Goal: Task Accomplishment & Management: Complete application form

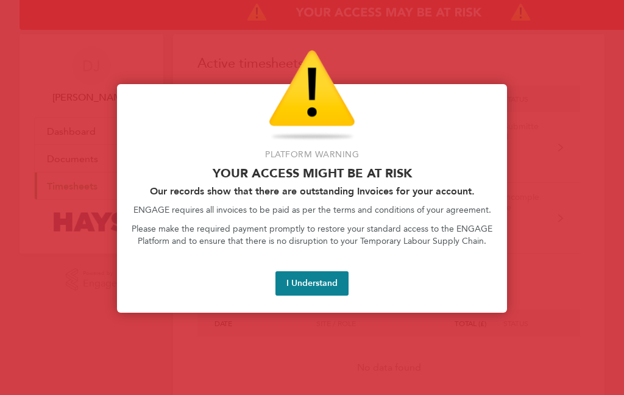
scroll to position [0, 67]
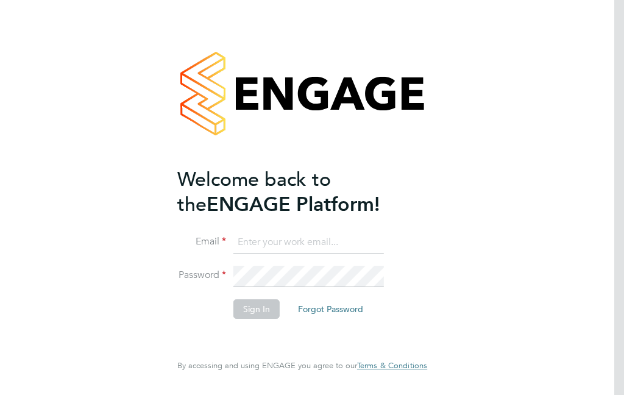
click at [319, 245] on input at bounding box center [308, 242] width 150 height 22
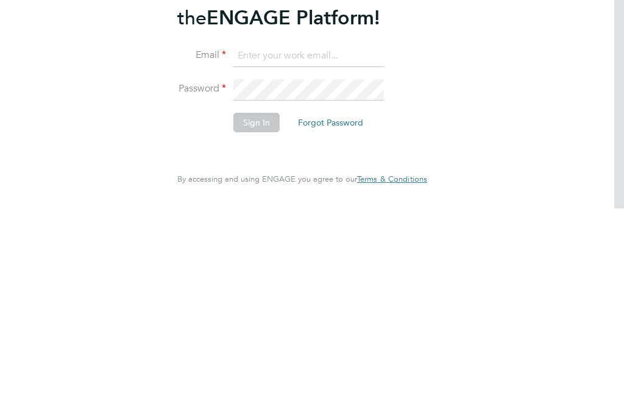
type input "padops01@gmail.com"
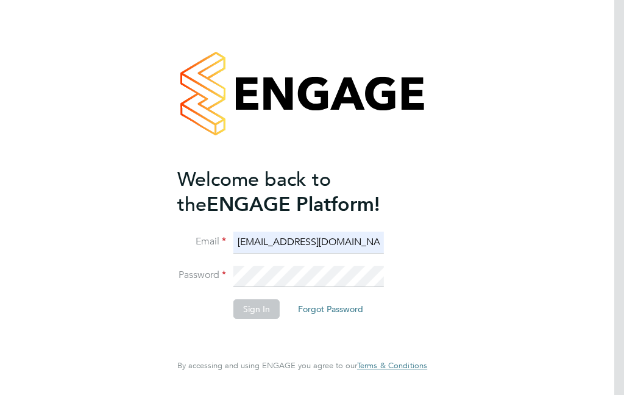
click at [306, 231] on input "padops01@gmail.com" at bounding box center [308, 242] width 150 height 22
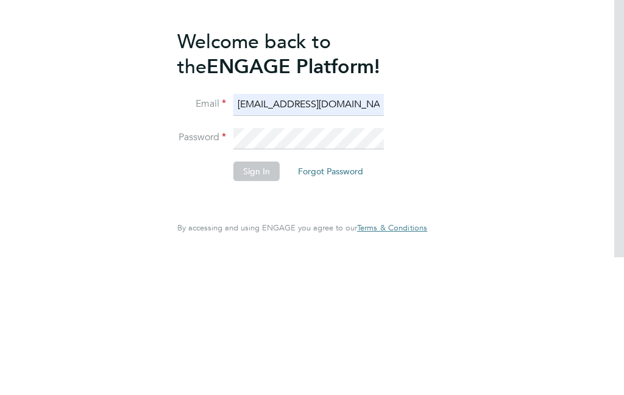
click at [118, 66] on div "Welcome back to the ENGAGE Platform! Email padops01@gmail.com Password Sign In …" at bounding box center [302, 197] width 624 height 395
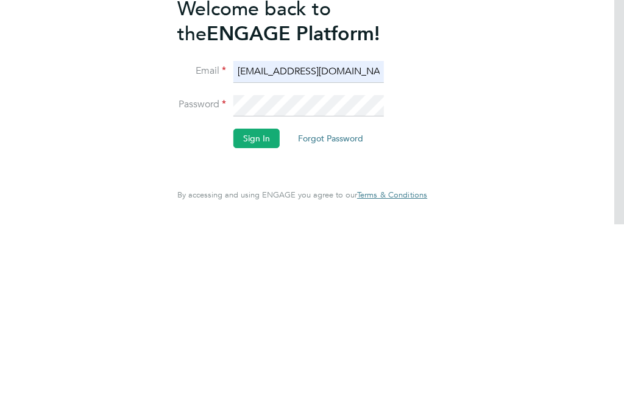
click at [261, 299] on button "Sign In" at bounding box center [256, 308] width 46 height 19
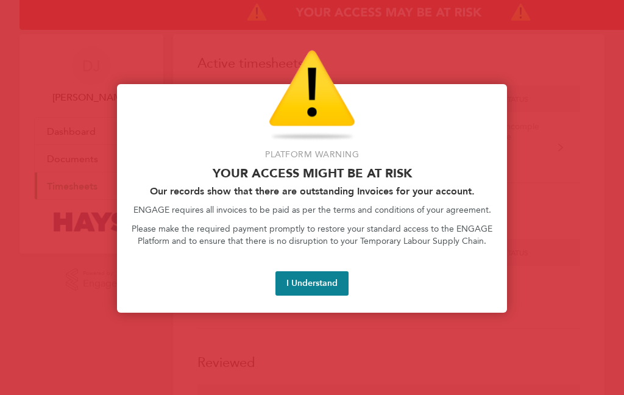
click at [325, 274] on button "I Understand" at bounding box center [311, 283] width 73 height 24
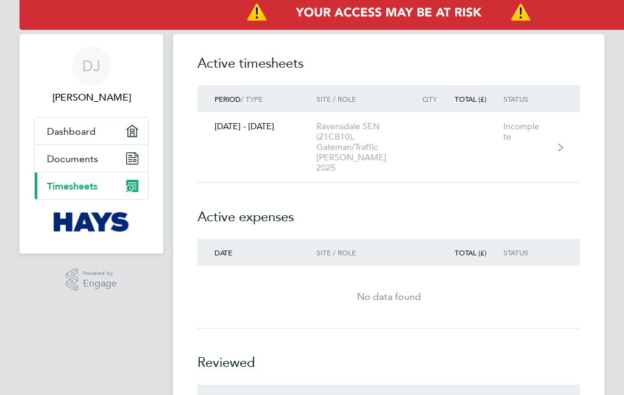
click at [436, 160] on link "[DATE] - [DATE] Ravensdale SEN (21CB10), Gateman/Traffic [PERSON_NAME] 2025 Inc…" at bounding box center [388, 147] width 383 height 71
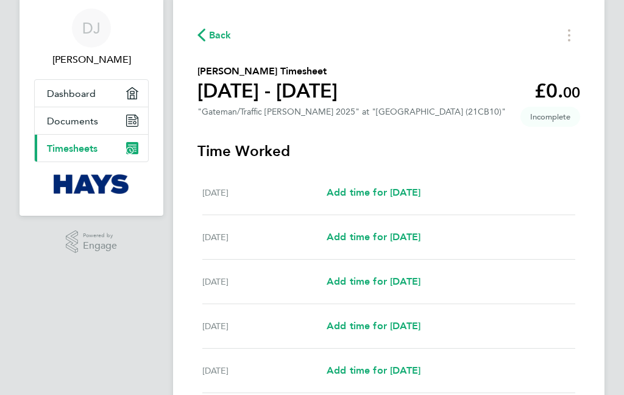
scroll to position [37, 0]
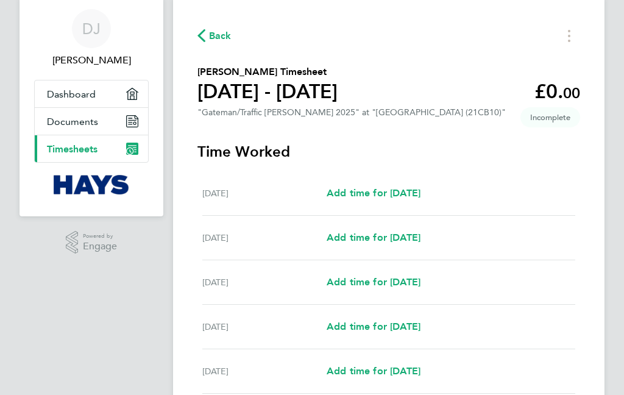
click at [409, 286] on span "Add time for [DATE]" at bounding box center [373, 283] width 94 height 12
select select "30"
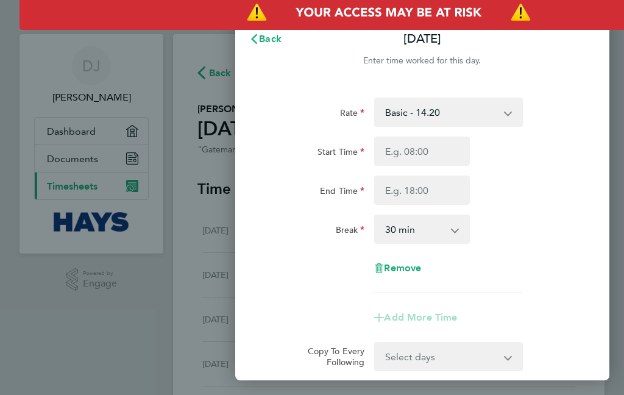
click at [443, 144] on input "Start Time" at bounding box center [422, 150] width 96 height 29
type input "07:17"
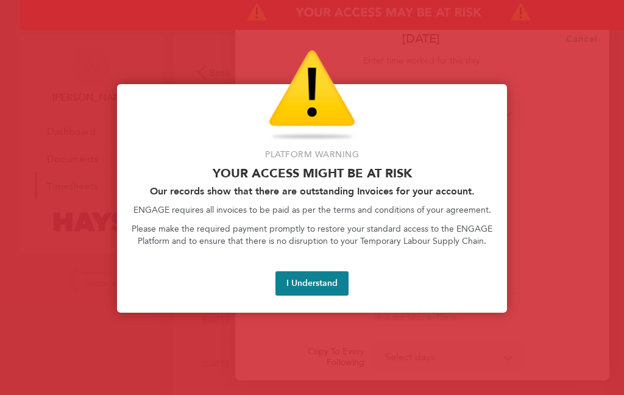
click at [320, 278] on button "I Understand" at bounding box center [311, 283] width 73 height 24
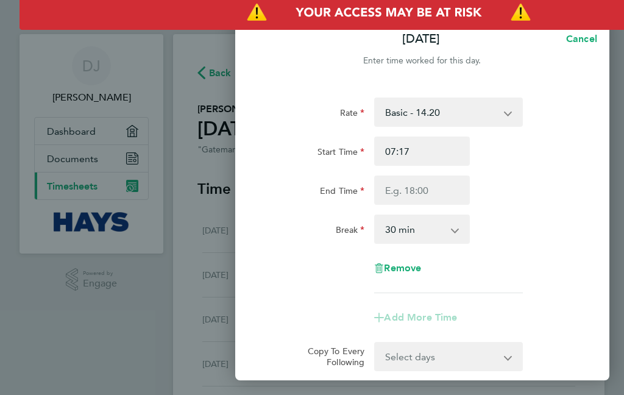
click at [421, 143] on input "07:17" at bounding box center [422, 150] width 96 height 29
type input "07:02"
type input "07:59"
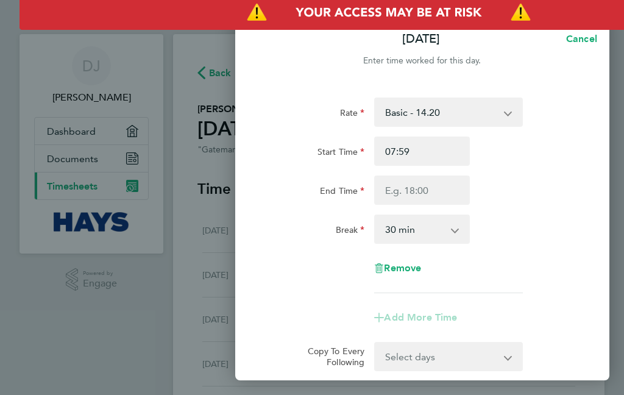
click at [442, 148] on input "07:59" at bounding box center [422, 150] width 96 height 29
type input "07:00"
click at [449, 194] on input "End Time" at bounding box center [422, 189] width 96 height 29
type input "07:17"
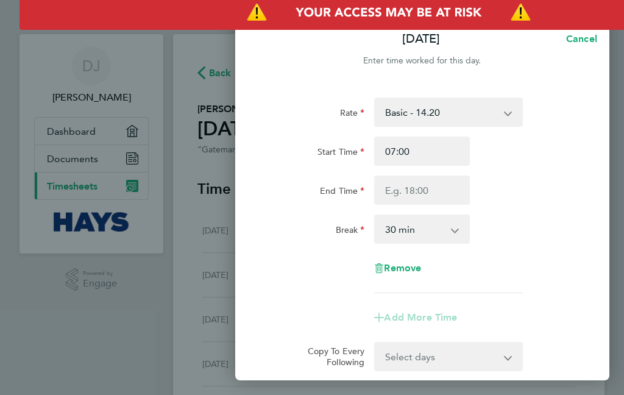
type input "07:17"
select select "15"
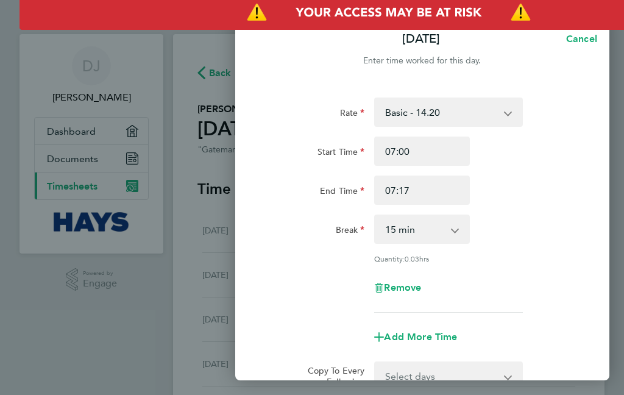
type input "09:17"
type input "17:17"
type input "17:14"
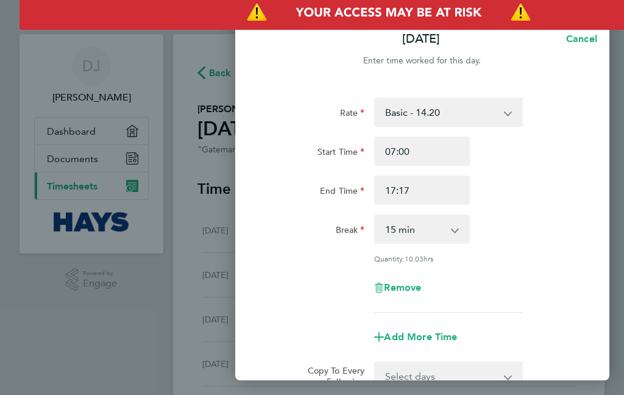
type input "17:14"
type input "17:11"
type input "17:00"
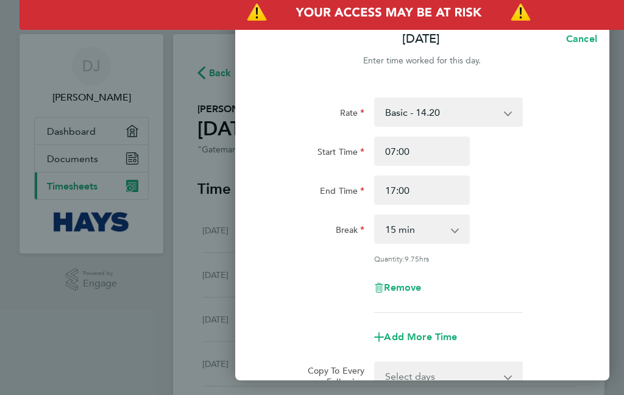
click at [452, 225] on select "0 min 15 min 30 min 45 min 60 min 75 min 90 min" at bounding box center [414, 229] width 79 height 27
select select "30"
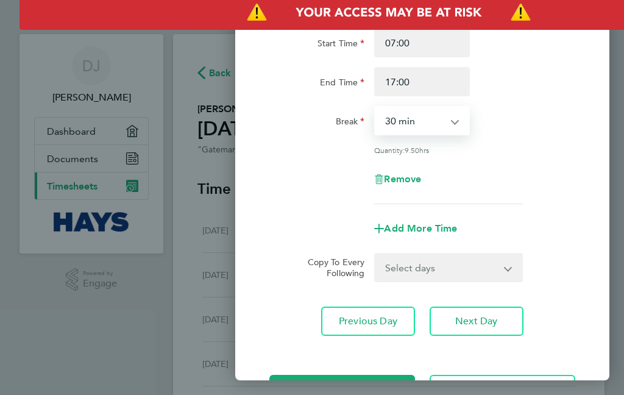
scroll to position [108, 0]
click at [468, 263] on select "Select days Day [DATE] [DATE] [DATE] [DATE]" at bounding box center [441, 268] width 132 height 27
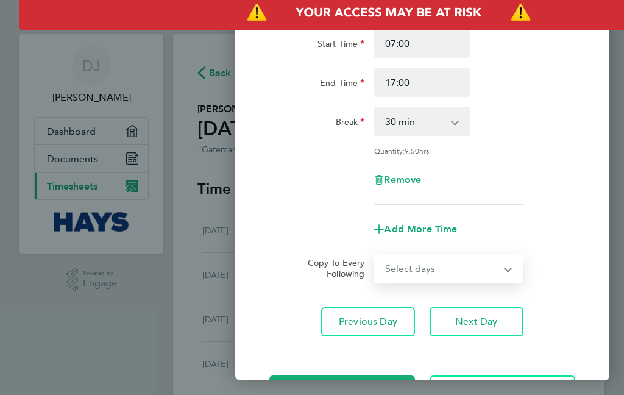
select select "TUE"
select select "[DATE]"
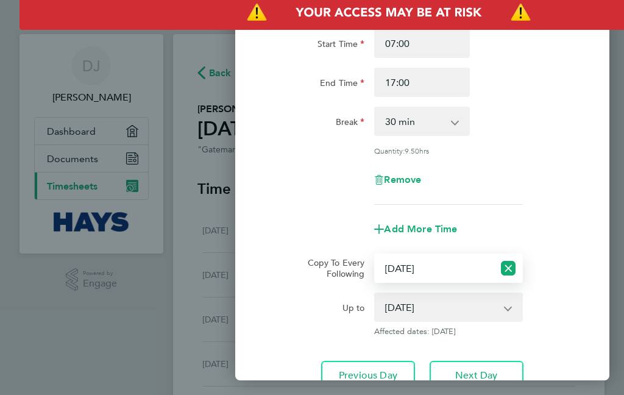
click at [479, 369] on span "Next Day" at bounding box center [476, 375] width 42 height 12
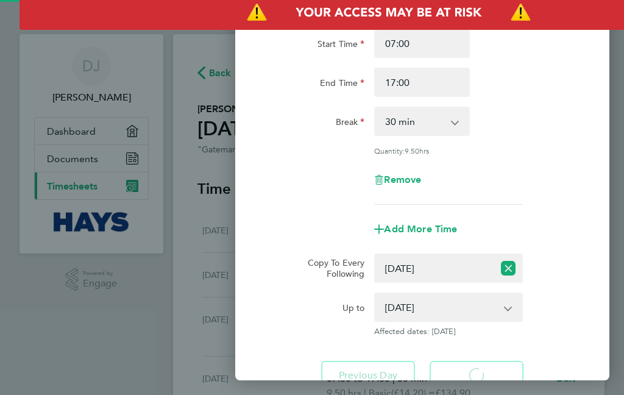
select select "30"
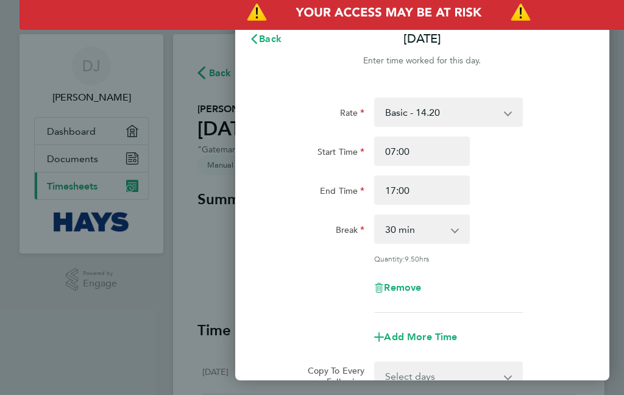
click at [451, 189] on input "End Time" at bounding box center [422, 189] width 96 height 29
type input "17:08"
type input "17:26"
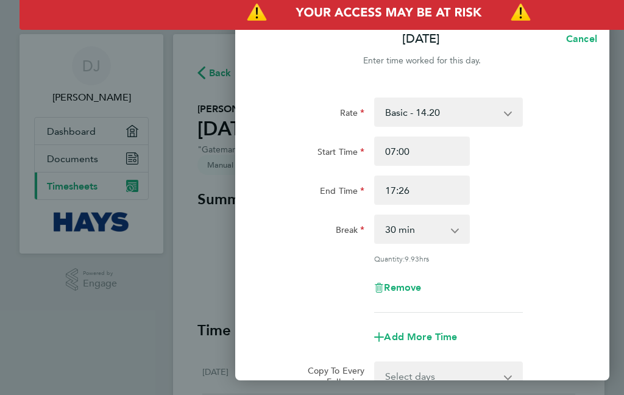
type input "17:30"
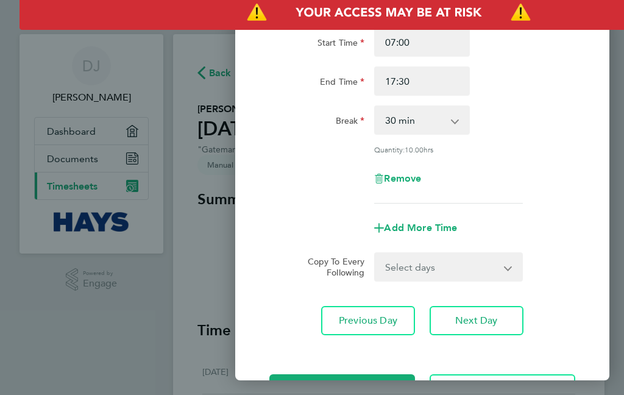
scroll to position [108, 0]
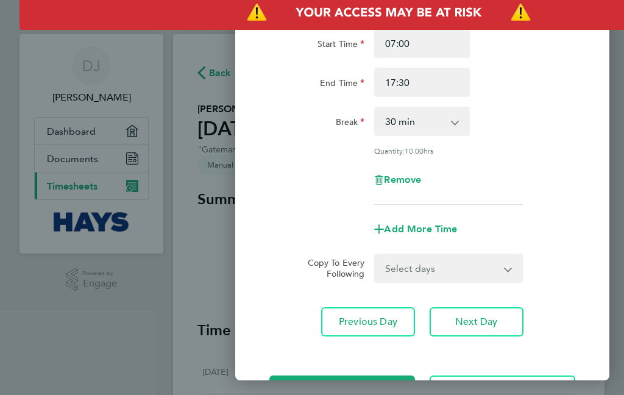
click at [377, 390] on span "Save Timesheet" at bounding box center [341, 390] width 71 height 12
